Goal: Task Accomplishment & Management: Manage account settings

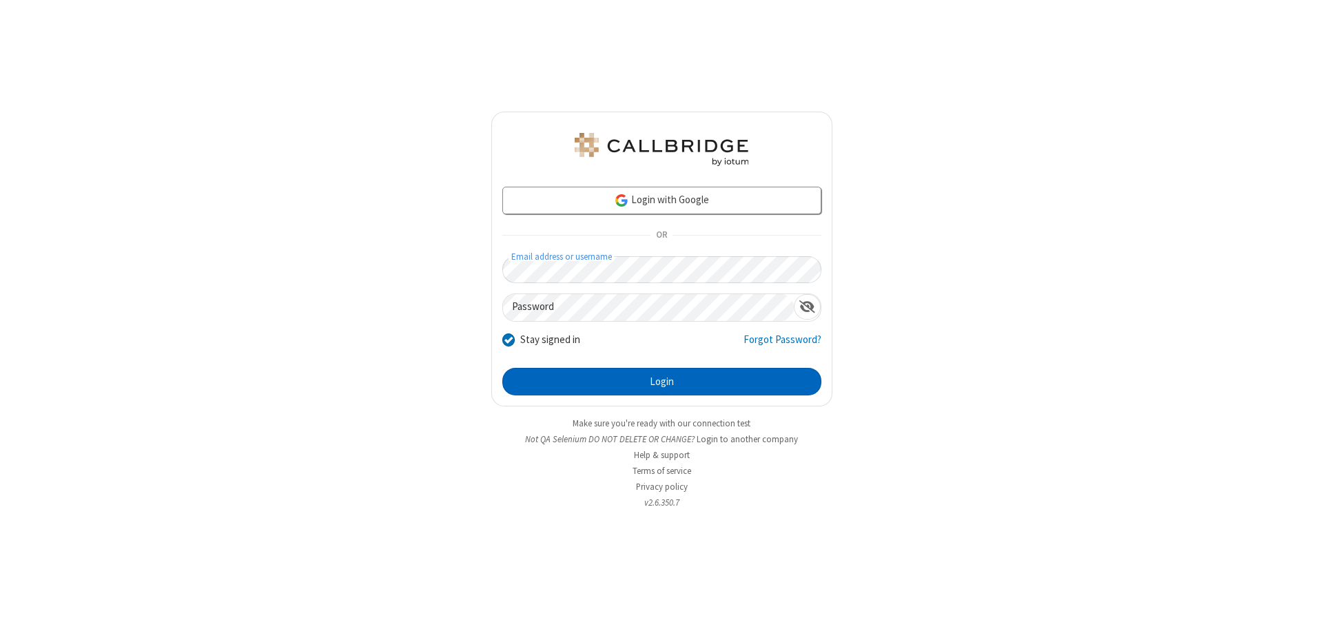
click at [662, 382] on button "Login" at bounding box center [661, 382] width 319 height 28
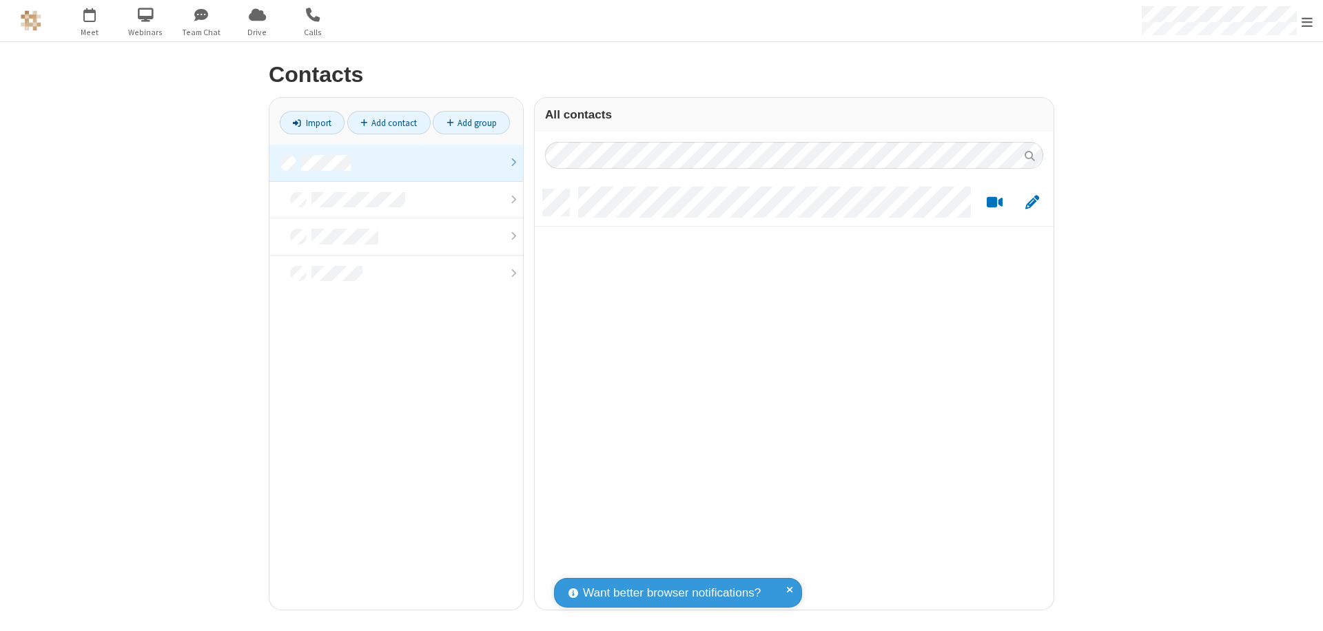
scroll to position [420, 509]
click at [396, 163] on link at bounding box center [397, 163] width 254 height 37
click at [389, 123] on link "Add contact" at bounding box center [388, 122] width 83 height 23
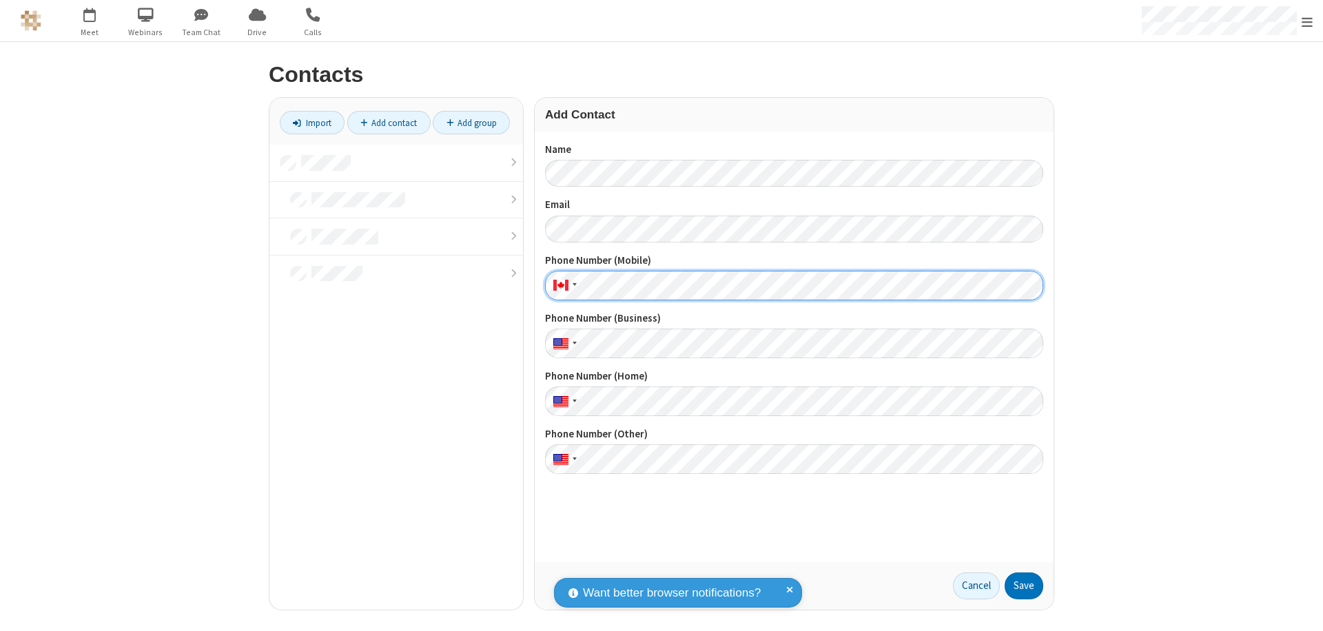
click at [1024, 586] on button "Save" at bounding box center [1024, 587] width 39 height 28
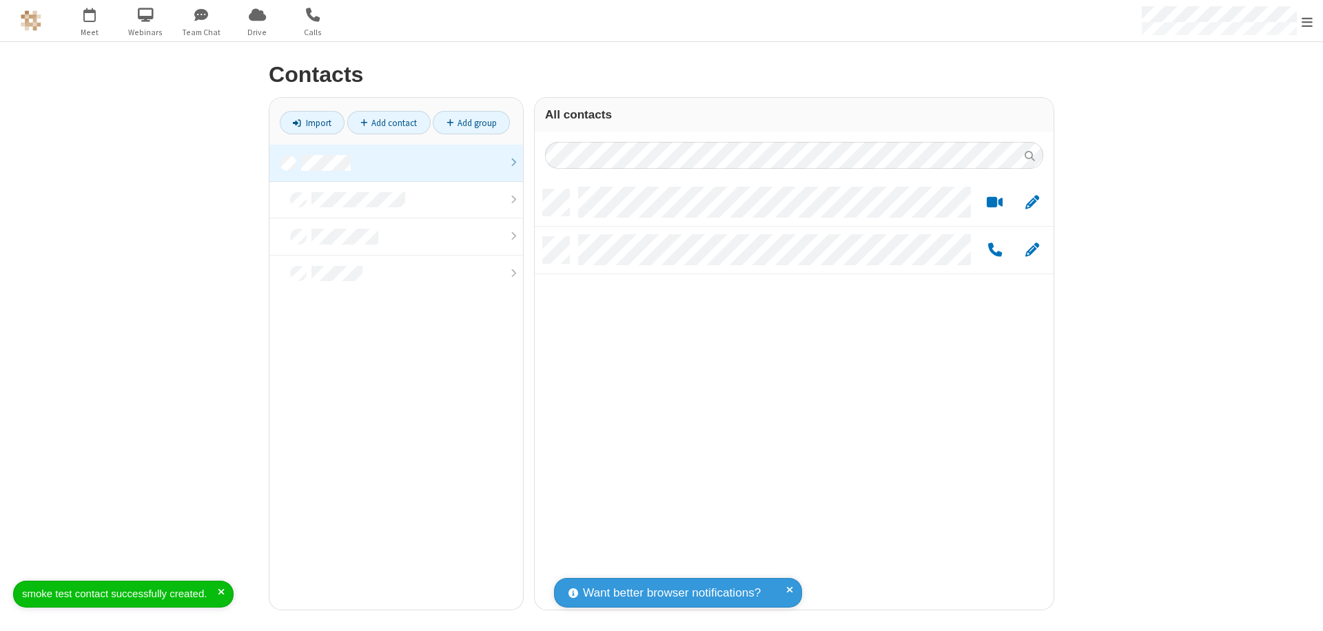
scroll to position [420, 509]
click at [389, 123] on link "Add contact" at bounding box center [388, 122] width 83 height 23
